Goal: Task Accomplishment & Management: Manage account settings

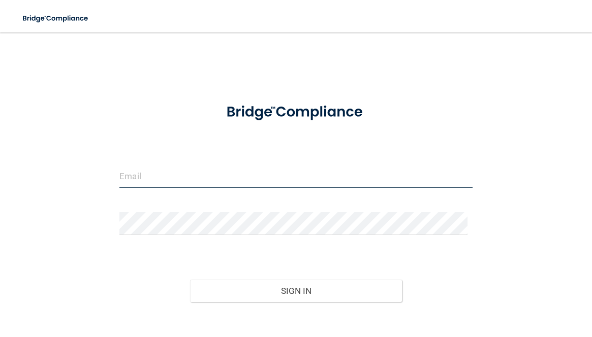
click at [142, 175] on input "email" at bounding box center [295, 176] width 353 height 23
type input "[PERSON_NAME][EMAIL_ADDRESS][DOMAIN_NAME]"
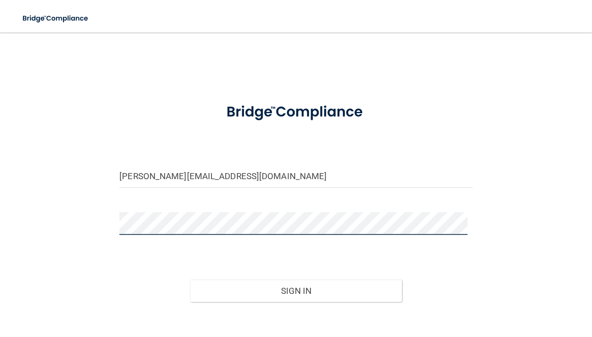
click at [190, 280] on button "Sign In" at bounding box center [296, 291] width 212 height 22
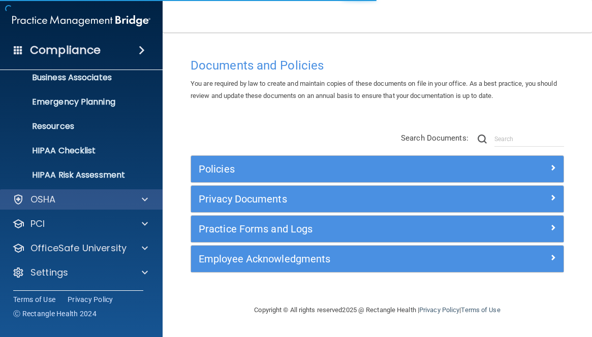
scroll to position [84, 0]
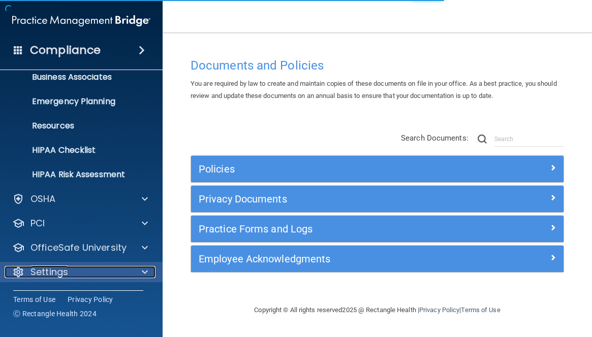
click at [142, 272] on span at bounding box center [145, 272] width 6 height 12
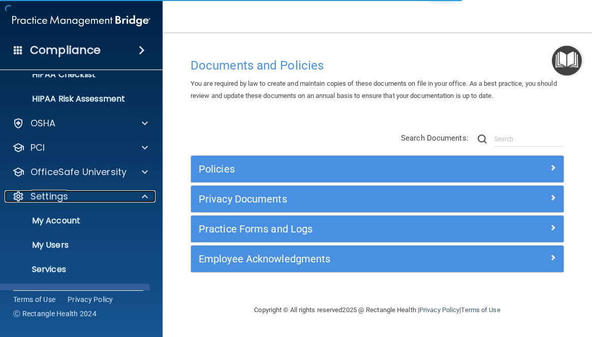
scroll to position [182, 0]
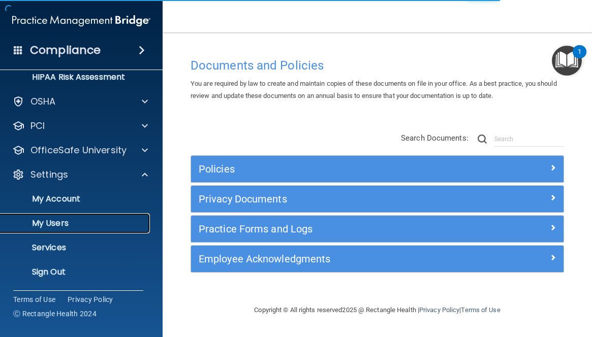
click at [80, 226] on p "My Users" at bounding box center [76, 223] width 139 height 10
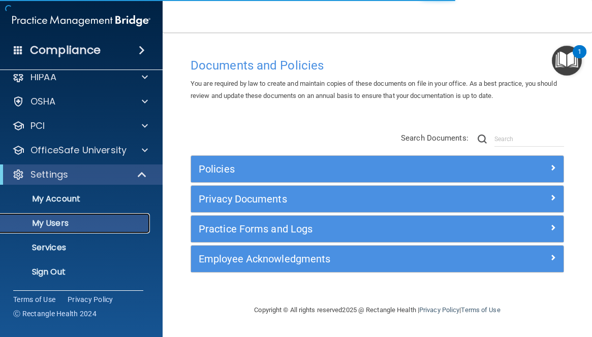
scroll to position [11, 0]
select select "20"
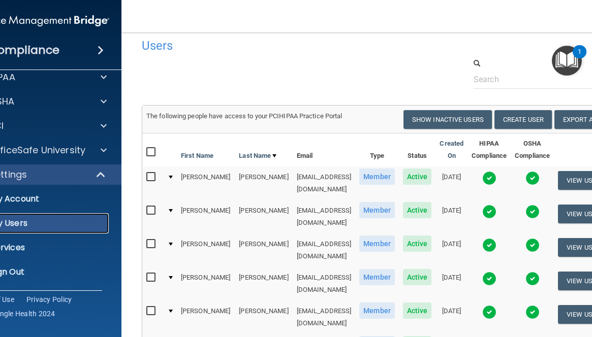
scroll to position [0, 0]
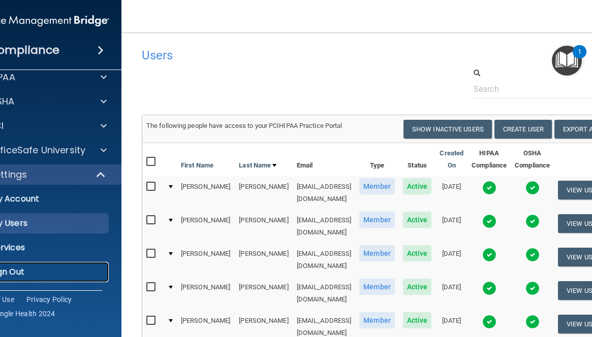
click at [34, 274] on p "Sign Out" at bounding box center [34, 272] width 139 height 10
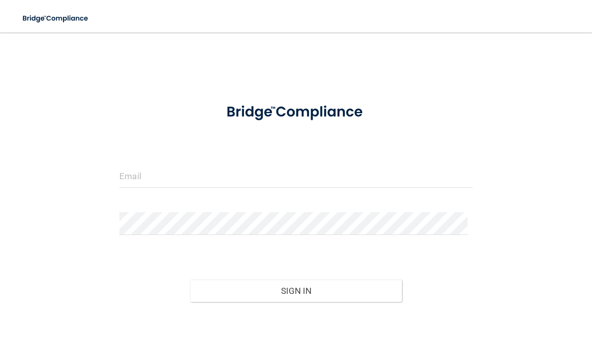
click at [479, 68] on div "Invalid email/password. You don't have permission to access that page. Sign In …" at bounding box center [295, 198] width 551 height 310
